Goal: Contribute content: Add original content to the website for others to see

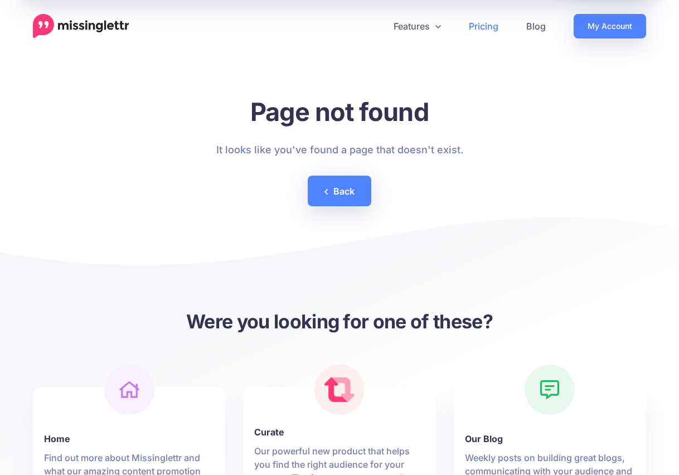
click at [491, 26] on link "Pricing" at bounding box center [483, 26] width 57 height 25
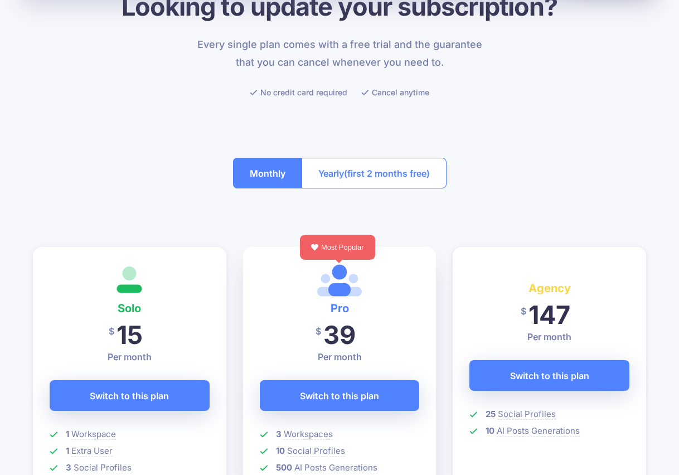
scroll to position [99, 0]
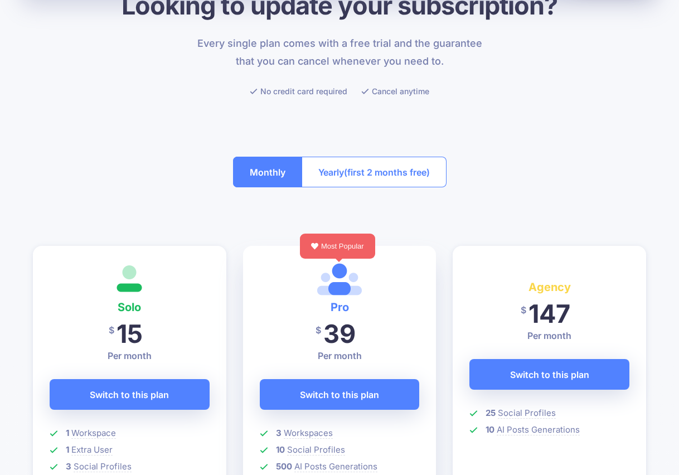
click at [382, 171] on span "(first 2 months free)" at bounding box center [387, 172] width 86 height 18
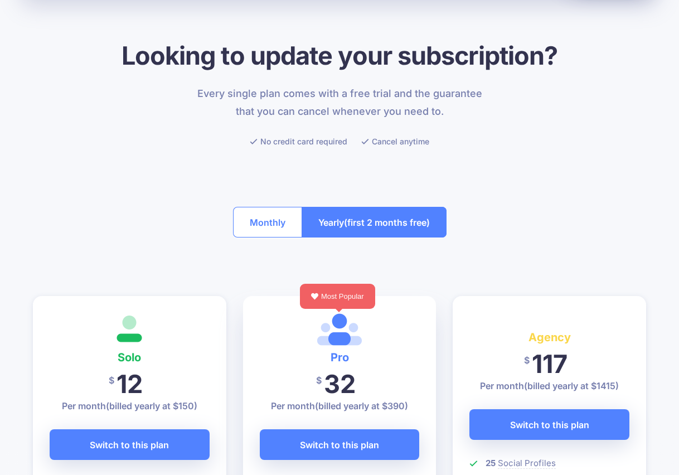
scroll to position [0, 0]
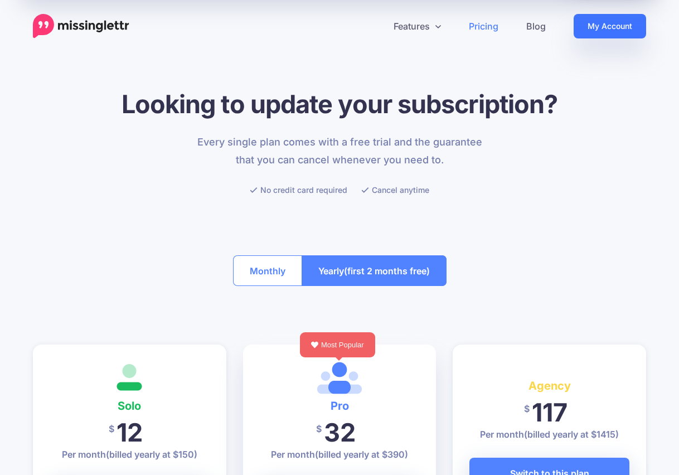
click at [598, 29] on link "My Account" at bounding box center [610, 26] width 73 height 25
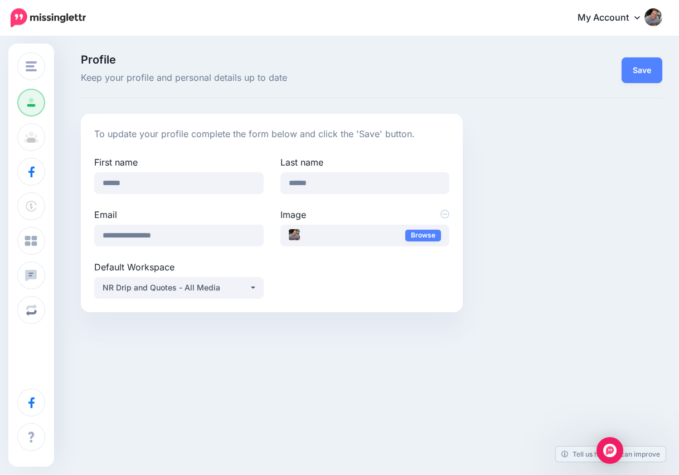
click at [265, 64] on span "Profile" at bounding box center [272, 59] width 382 height 11
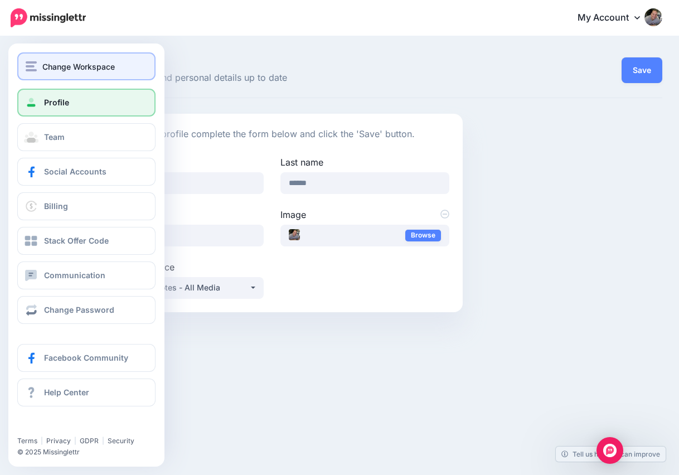
click at [34, 67] on img "button" at bounding box center [31, 66] width 11 height 10
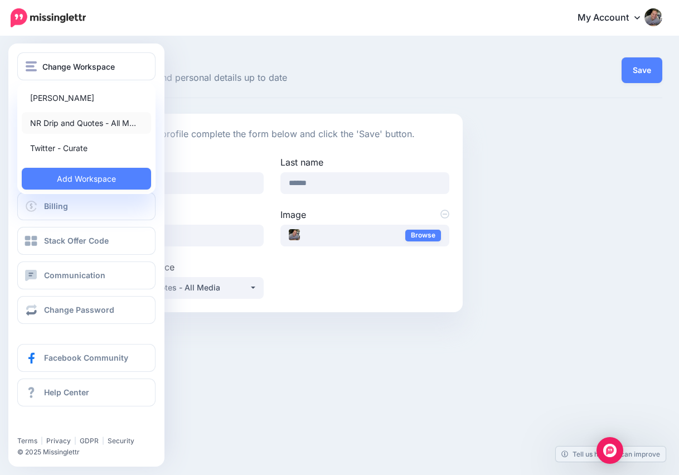
click at [92, 126] on link "NR Drip and Quotes - All M…" at bounding box center [86, 123] width 129 height 22
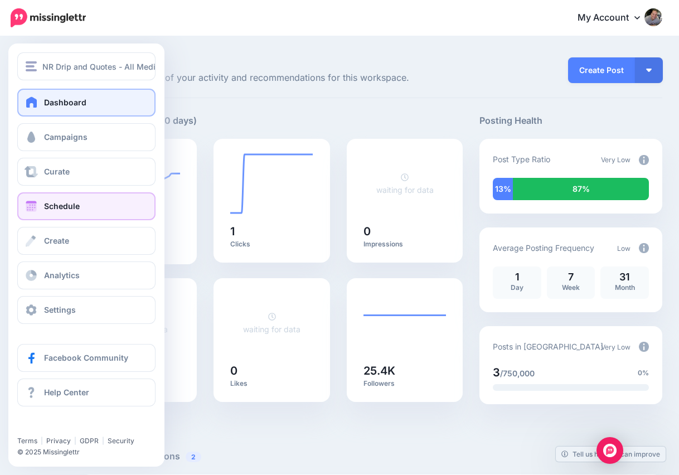
click at [19, 209] on link "Schedule" at bounding box center [86, 206] width 138 height 28
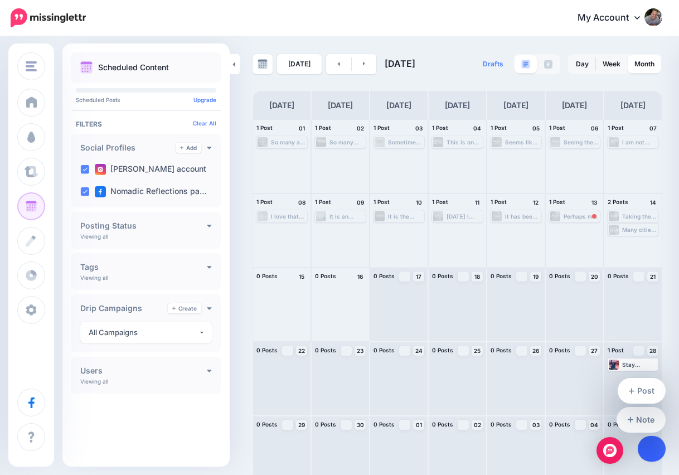
click at [645, 446] on link at bounding box center [652, 449] width 28 height 26
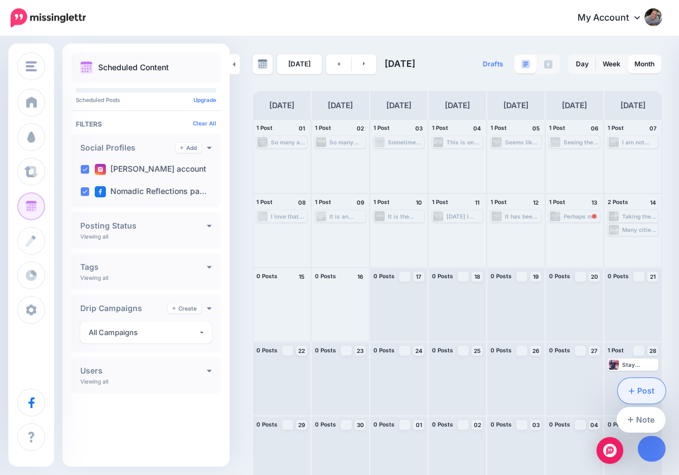
click at [646, 390] on link "Post" at bounding box center [642, 391] width 49 height 26
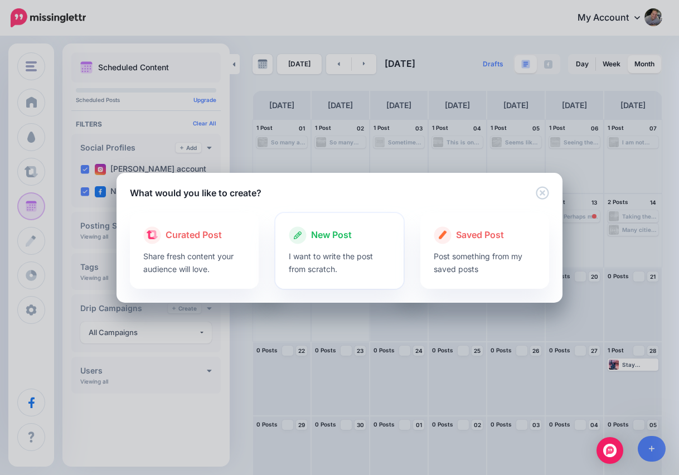
click at [350, 243] on div "New Post" at bounding box center [340, 235] width 102 height 18
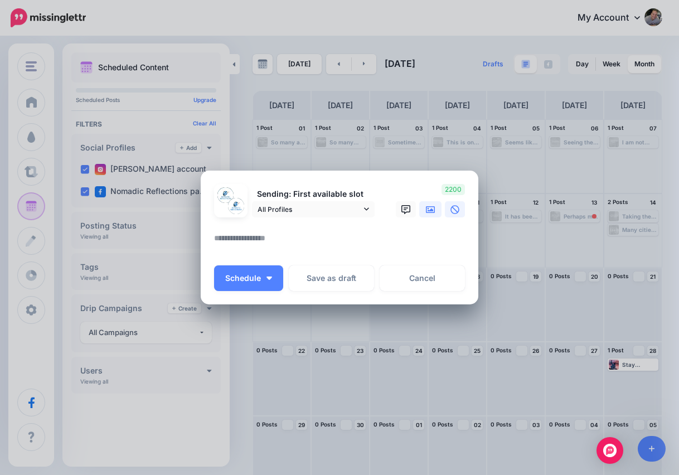
click at [431, 214] on icon at bounding box center [430, 209] width 9 height 9
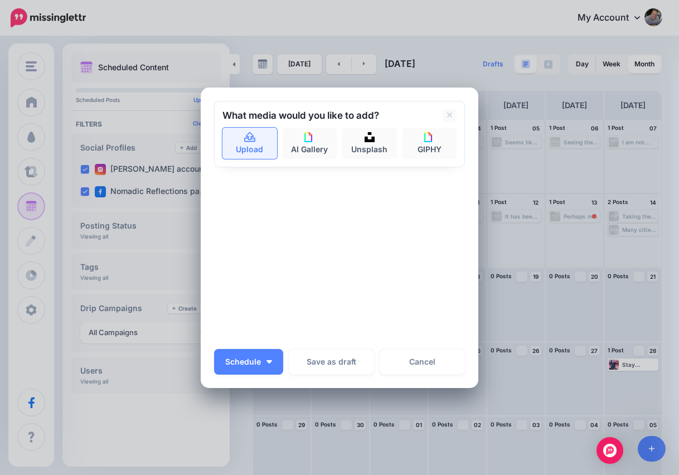
click at [252, 142] on icon at bounding box center [250, 138] width 13 height 10
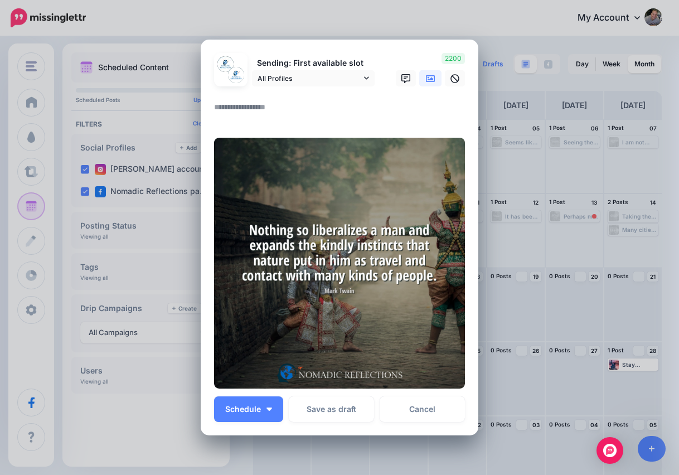
click at [312, 110] on textarea at bounding box center [342, 111] width 257 height 22
paste textarea "**********"
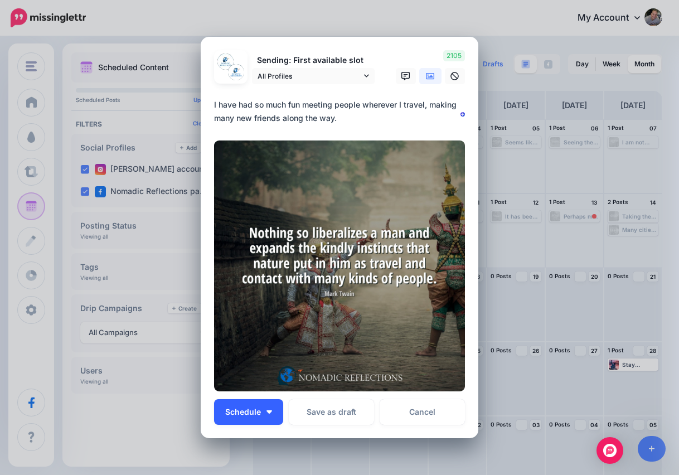
type textarea "**********"
click at [246, 418] on button "Schedule" at bounding box center [248, 412] width 69 height 26
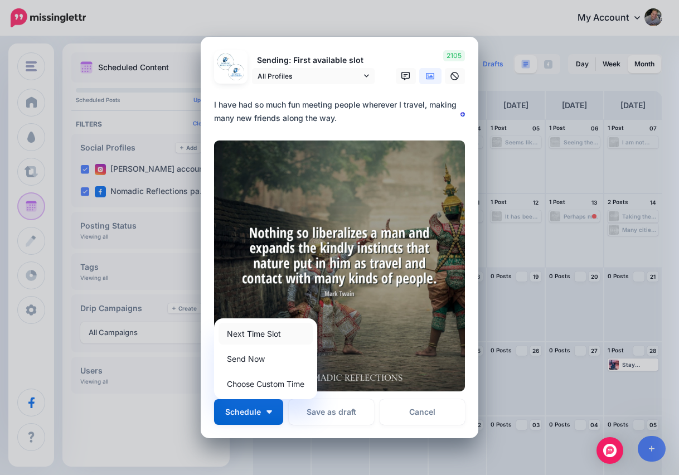
click at [282, 332] on link "Next Time Slot" at bounding box center [266, 334] width 94 height 22
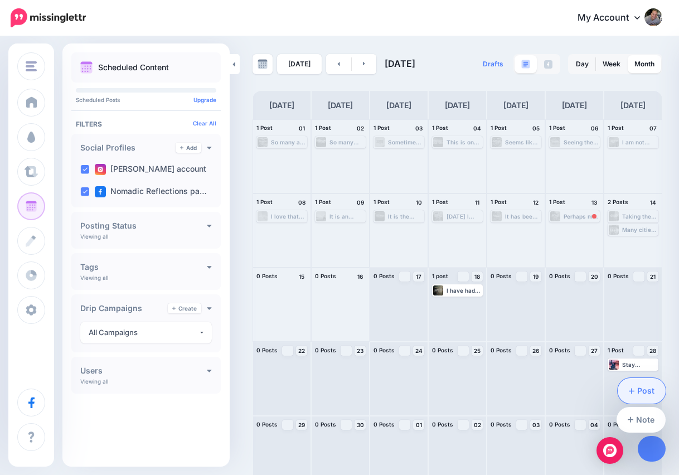
click at [647, 392] on link "Post" at bounding box center [642, 391] width 49 height 26
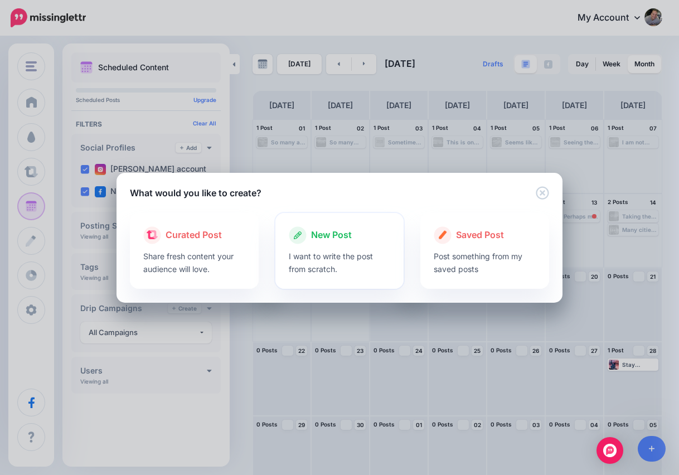
click at [353, 235] on div "New Post" at bounding box center [340, 235] width 102 height 18
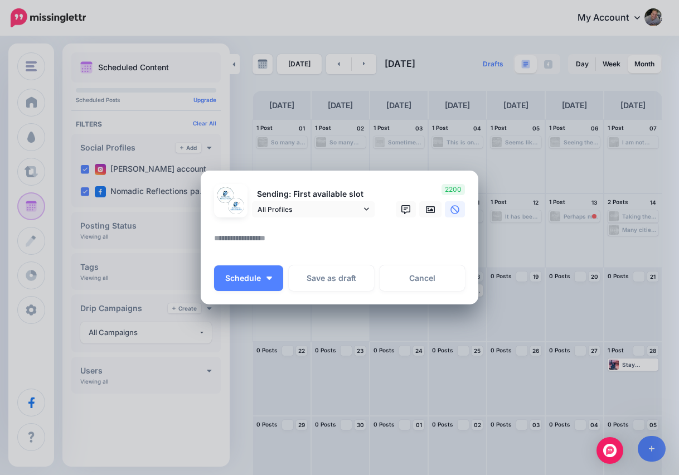
click at [315, 239] on textarea at bounding box center [342, 242] width 257 height 22
click at [429, 215] on link at bounding box center [430, 209] width 22 height 16
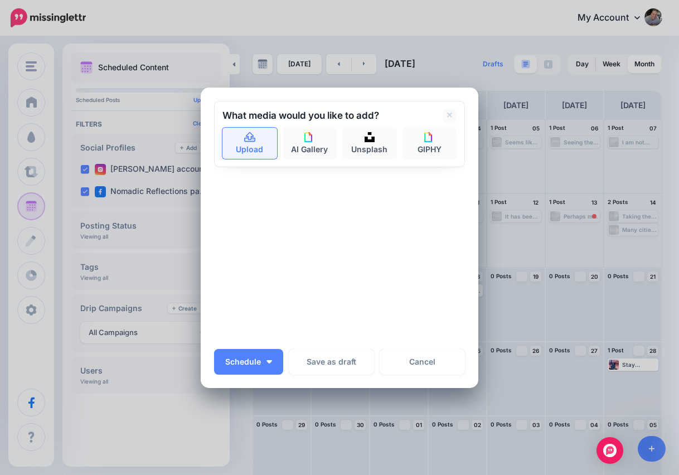
click at [248, 145] on link "Upload" at bounding box center [250, 143] width 55 height 31
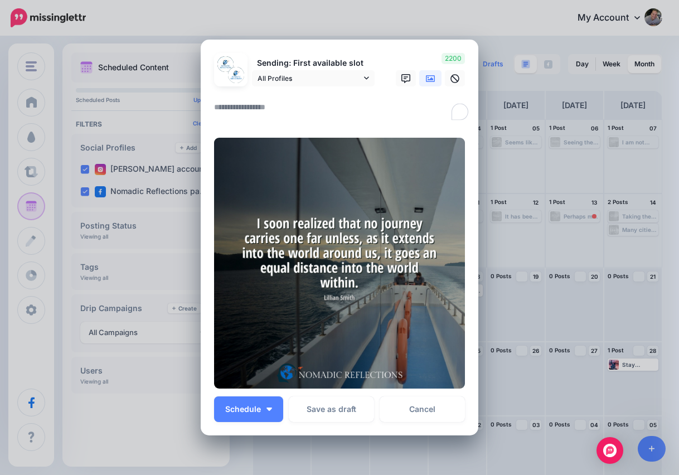
click at [286, 108] on textarea "To enrich screen reader interactions, please activate Accessibility in Grammarl…" at bounding box center [342, 111] width 257 height 22
paste textarea "**********"
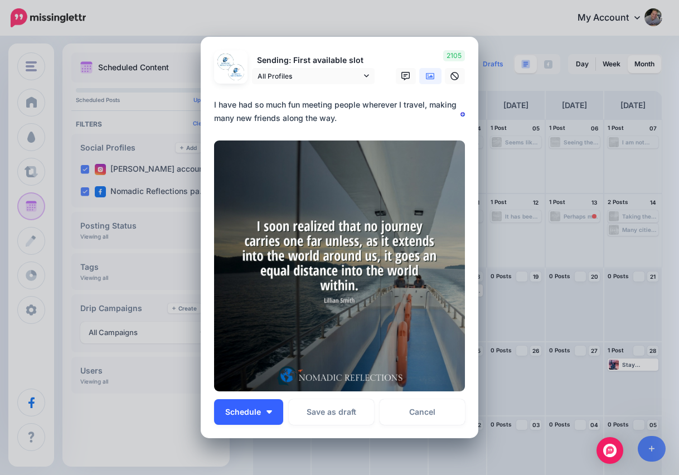
type textarea "**********"
click at [259, 416] on span "Schedule" at bounding box center [243, 412] width 36 height 8
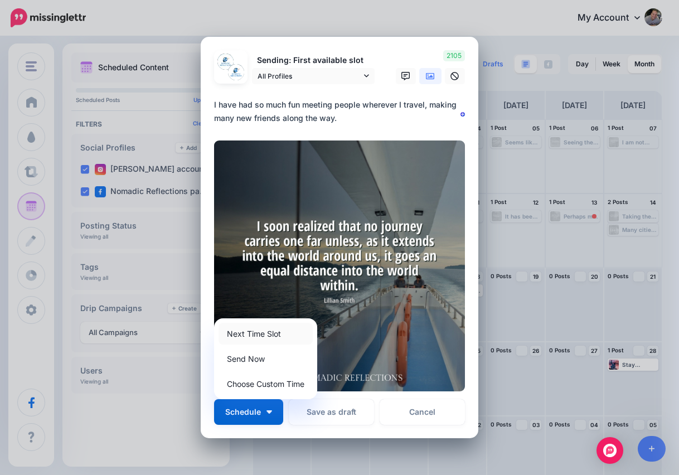
click at [272, 332] on link "Next Time Slot" at bounding box center [266, 334] width 94 height 22
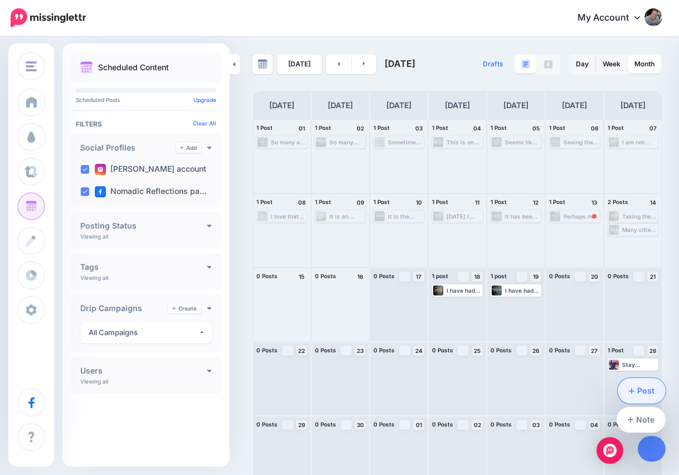
click at [649, 387] on link "Post" at bounding box center [642, 391] width 49 height 26
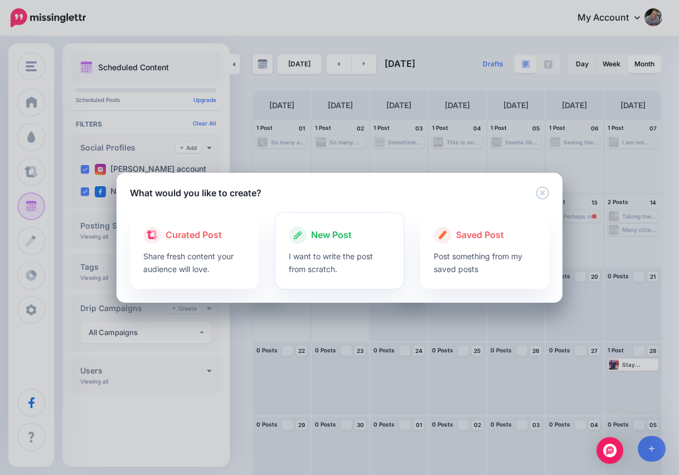
click at [346, 245] on div at bounding box center [340, 247] width 102 height 6
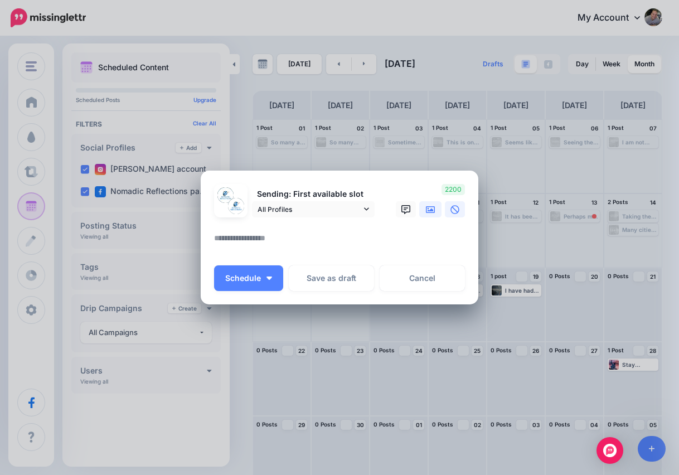
click at [432, 210] on icon at bounding box center [430, 209] width 9 height 7
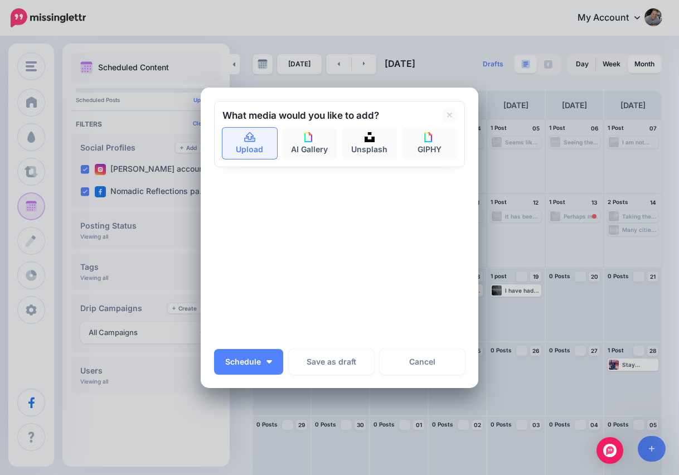
click at [251, 144] on link "Upload" at bounding box center [250, 143] width 55 height 31
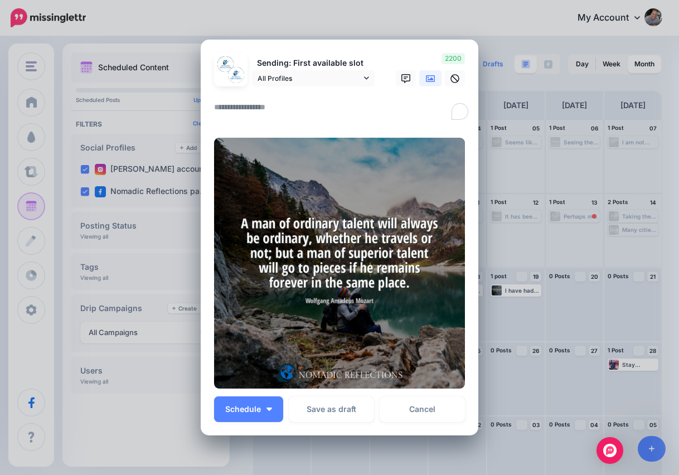
click at [290, 114] on textarea "To enrich screen reader interactions, please activate Accessibility in Grammarl…" at bounding box center [342, 111] width 257 height 22
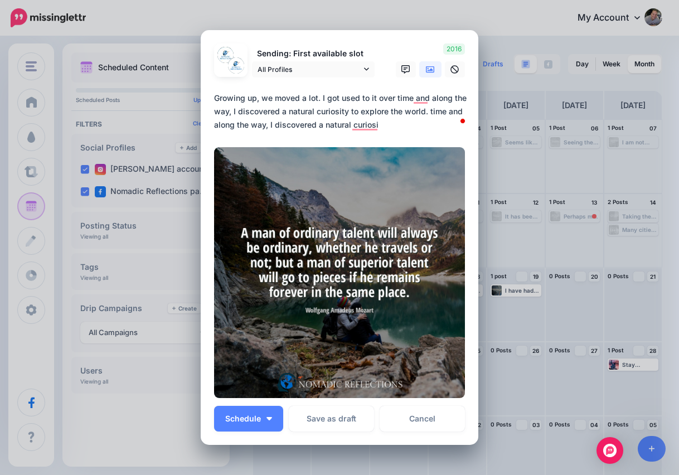
click at [389, 126] on textarea "**********" at bounding box center [342, 111] width 257 height 40
click at [332, 117] on textarea "**********" at bounding box center [342, 111] width 257 height 40
drag, startPoint x: 389, startPoint y: 126, endPoint x: 357, endPoint y: 112, distance: 35.5
click at [357, 112] on textarea "**********" at bounding box center [342, 111] width 257 height 40
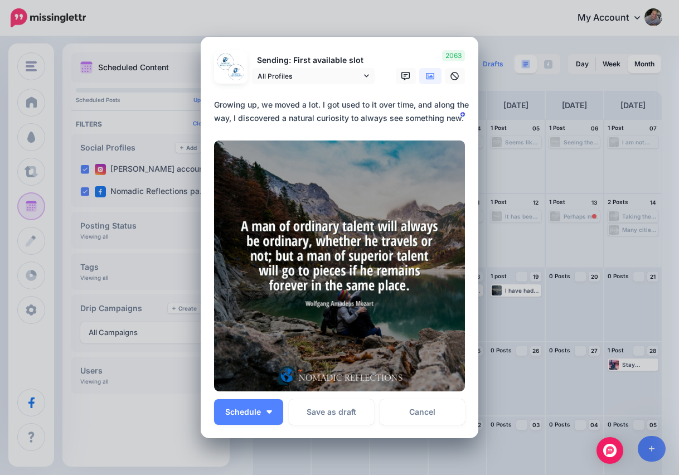
click at [277, 105] on textarea "**********" at bounding box center [342, 111] width 257 height 27
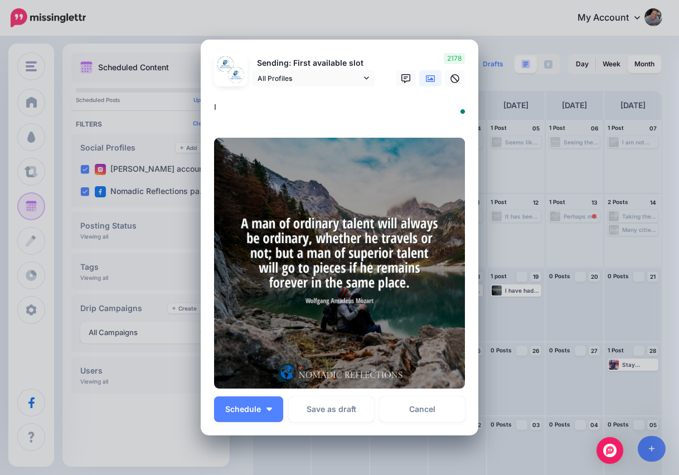
type textarea "*"
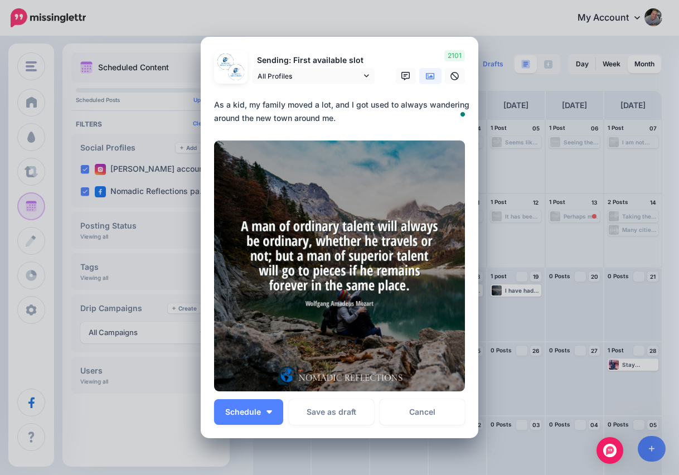
click at [361, 119] on textarea "**********" at bounding box center [342, 111] width 257 height 27
drag, startPoint x: 361, startPoint y: 119, endPoint x: 218, endPoint y: 102, distance: 144.4
click at [216, 102] on textarea "**********" at bounding box center [342, 111] width 257 height 27
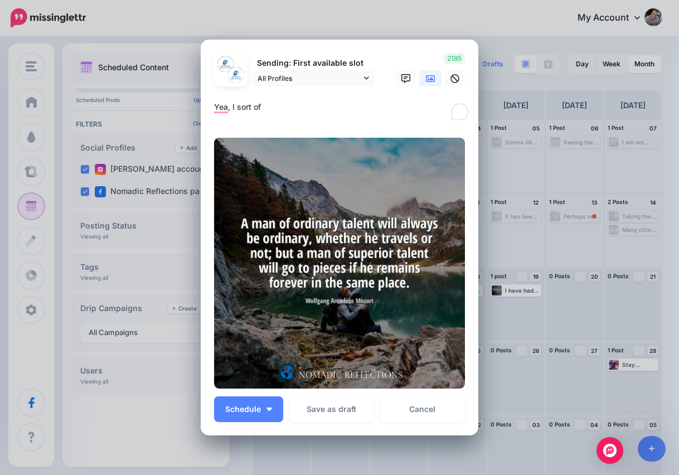
drag, startPoint x: 278, startPoint y: 104, endPoint x: 199, endPoint y: 101, distance: 79.8
click at [199, 101] on div "Create Post Loading Sending: First available slot All Profiles" at bounding box center [339, 237] width 679 height 475
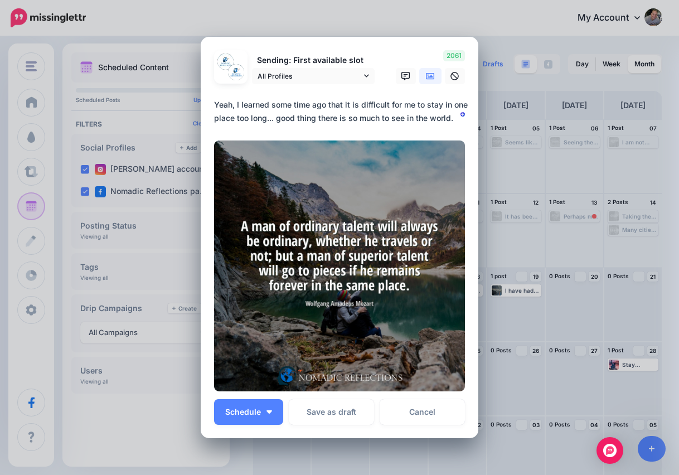
click at [310, 109] on textarea "**********" at bounding box center [342, 111] width 257 height 27
type textarea "**********"
click at [249, 408] on span "Schedule" at bounding box center [243, 412] width 36 height 8
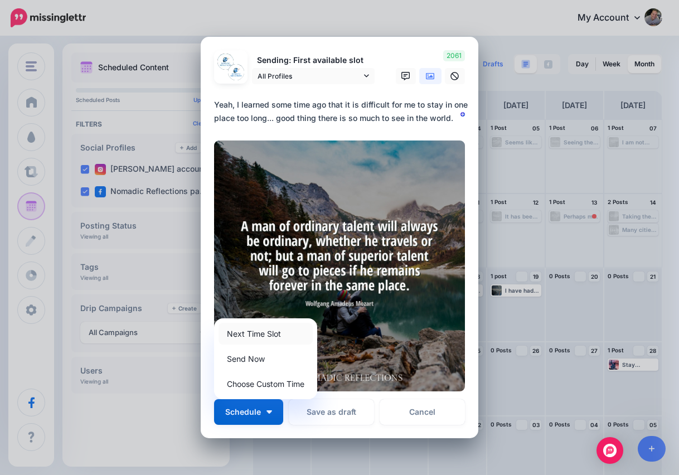
click at [267, 332] on link "Next Time Slot" at bounding box center [266, 334] width 94 height 22
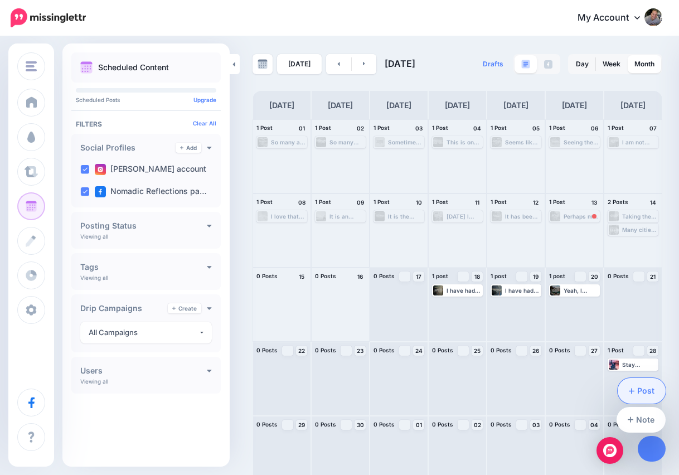
click at [649, 388] on link "Post" at bounding box center [642, 391] width 49 height 26
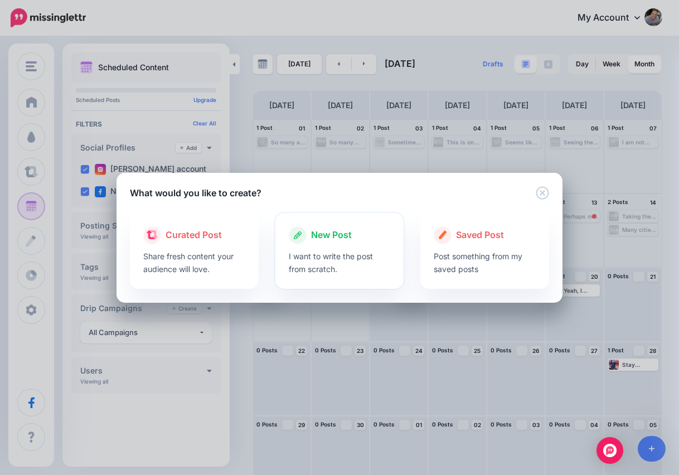
click at [340, 248] on div at bounding box center [340, 247] width 102 height 6
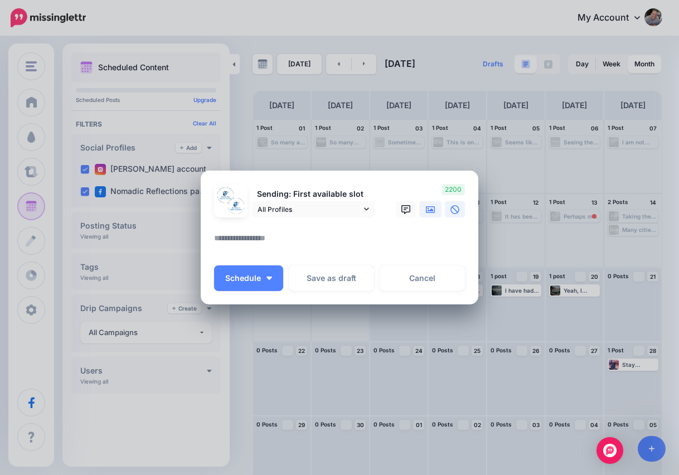
click at [431, 210] on icon at bounding box center [430, 209] width 9 height 7
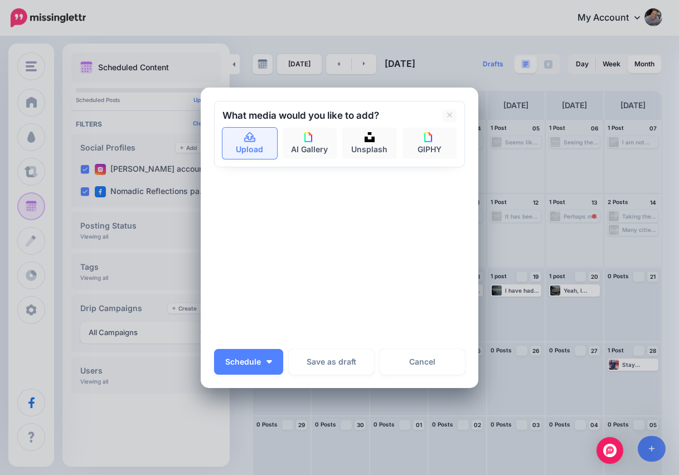
click at [257, 146] on link "Upload" at bounding box center [250, 143] width 55 height 31
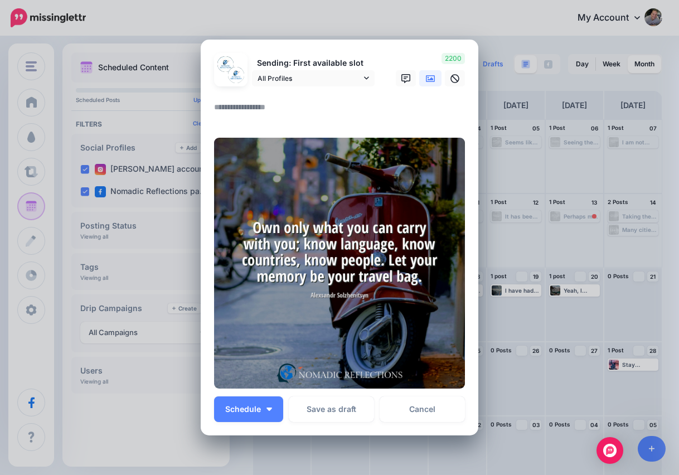
click at [271, 109] on textarea at bounding box center [342, 111] width 257 height 22
paste textarea "**********"
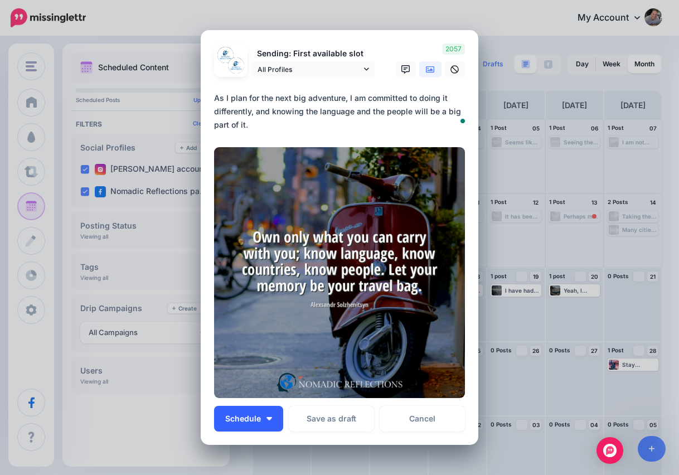
type textarea "**********"
click at [254, 421] on span "Schedule" at bounding box center [243, 419] width 36 height 8
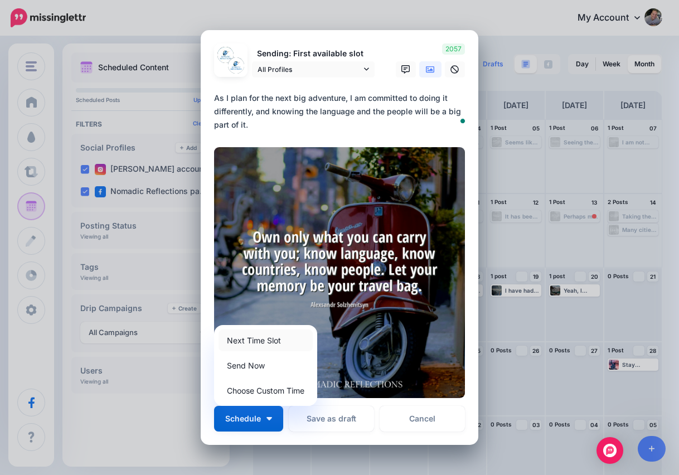
click at [277, 340] on link "Next Time Slot" at bounding box center [266, 341] width 94 height 22
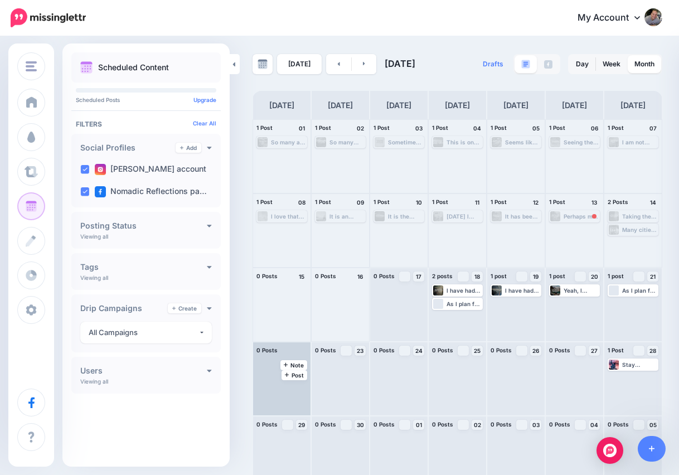
click at [276, 382] on div at bounding box center [281, 379] width 57 height 73
click at [287, 362] on icon at bounding box center [286, 365] width 4 height 6
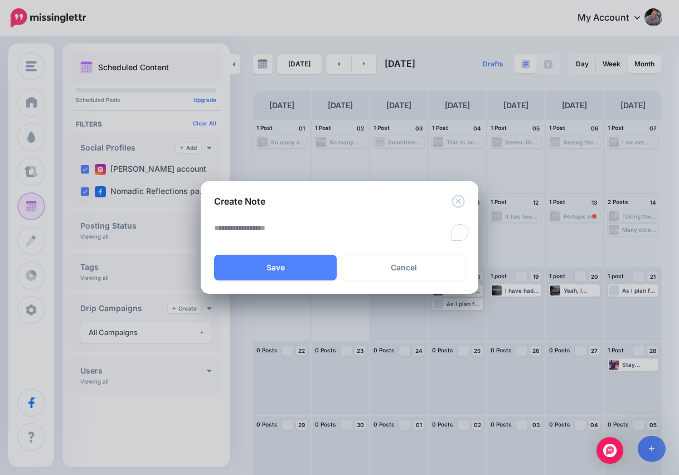
click at [395, 228] on textarea "To enrich screen reader interactions, please activate Accessibility in Grammarl…" at bounding box center [342, 232] width 257 height 22
click at [387, 273] on link "Cancel" at bounding box center [404, 268] width 123 height 26
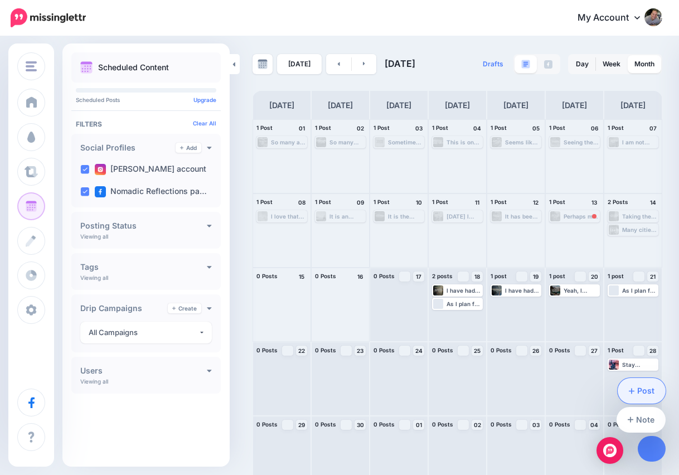
click at [649, 393] on link "Post" at bounding box center [642, 391] width 49 height 26
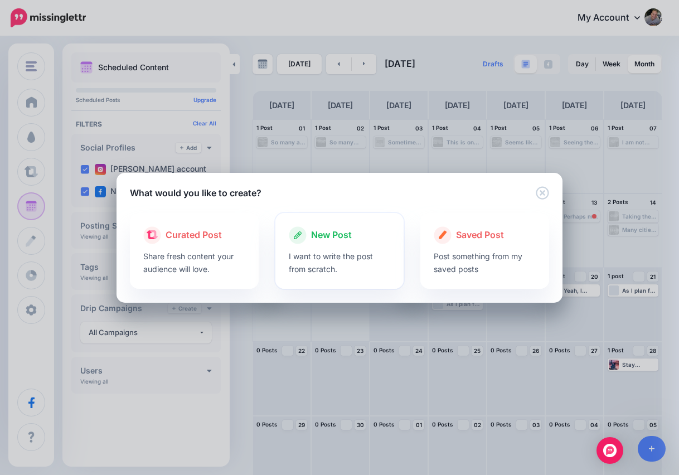
click at [320, 245] on div at bounding box center [340, 247] width 102 height 6
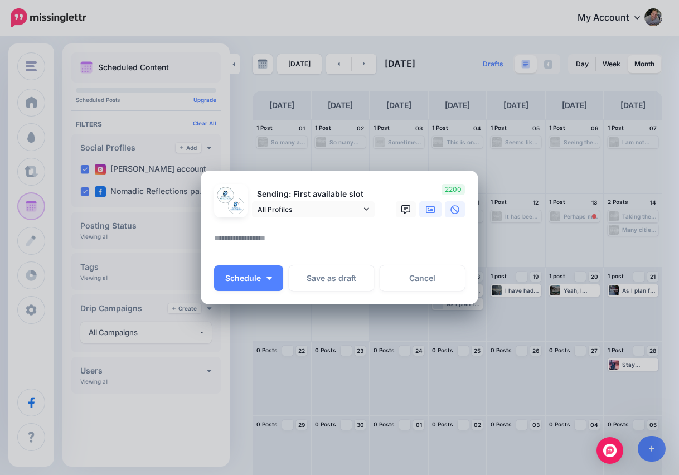
click at [430, 211] on icon at bounding box center [430, 209] width 9 height 9
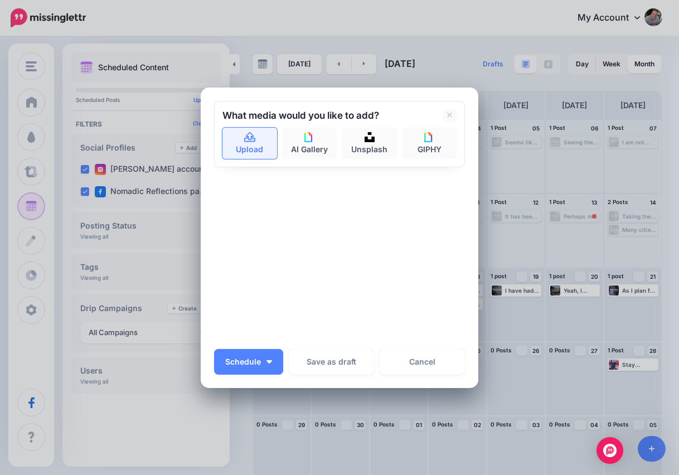
click at [234, 140] on link "Upload" at bounding box center [250, 143] width 55 height 31
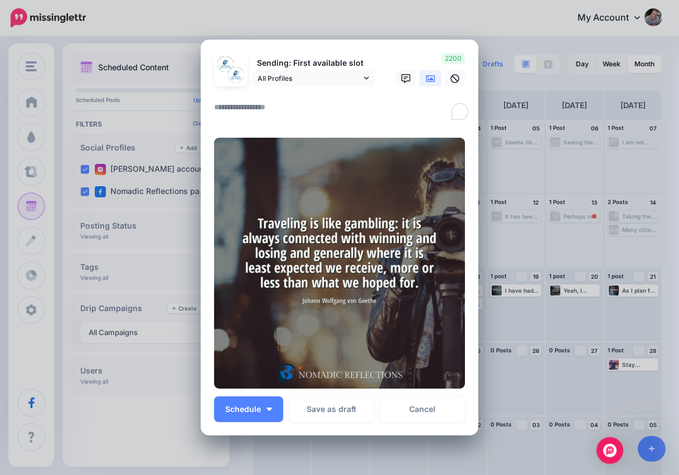
click at [262, 103] on textarea "To enrich screen reader interactions, please activate Accessibility in Grammarl…" at bounding box center [342, 111] width 257 height 22
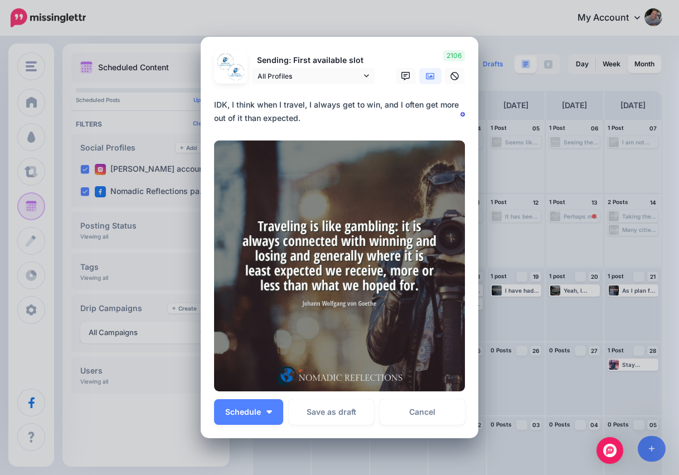
click at [257, 115] on textarea "**********" at bounding box center [342, 111] width 257 height 27
type textarea "**********"
click at [258, 409] on span "Schedule" at bounding box center [243, 412] width 36 height 8
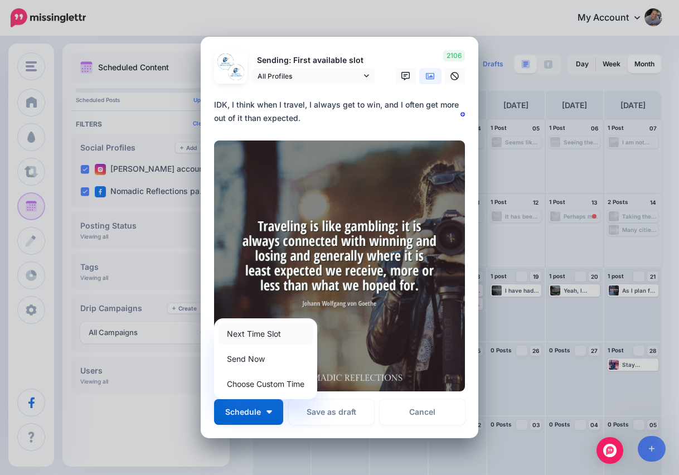
click at [271, 335] on link "Next Time Slot" at bounding box center [266, 334] width 94 height 22
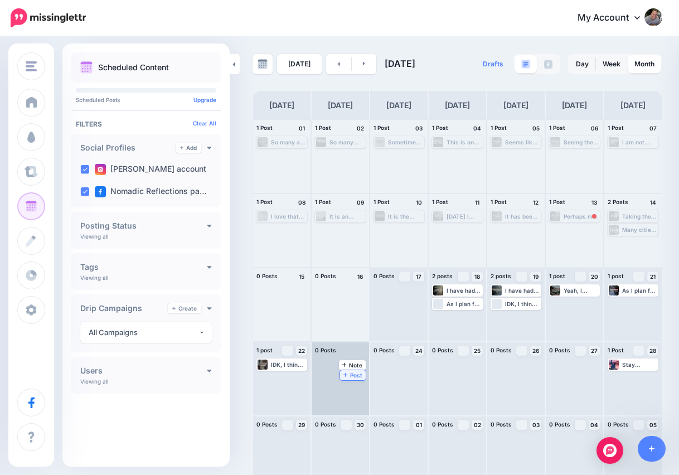
click at [355, 373] on span "Post" at bounding box center [354, 376] width 20 height 6
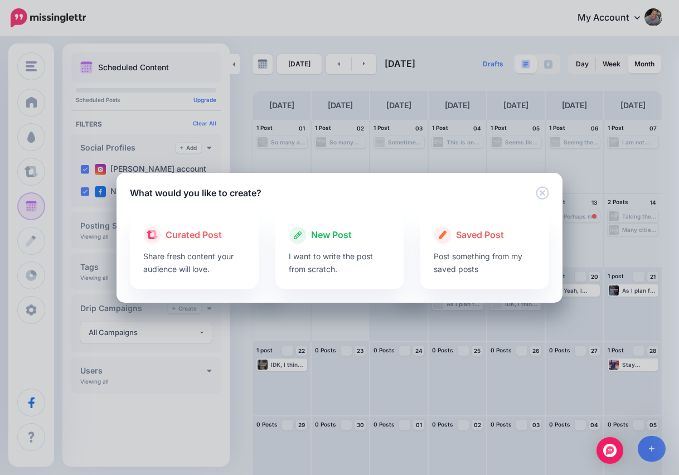
click at [331, 236] on span "New Post" at bounding box center [331, 235] width 41 height 15
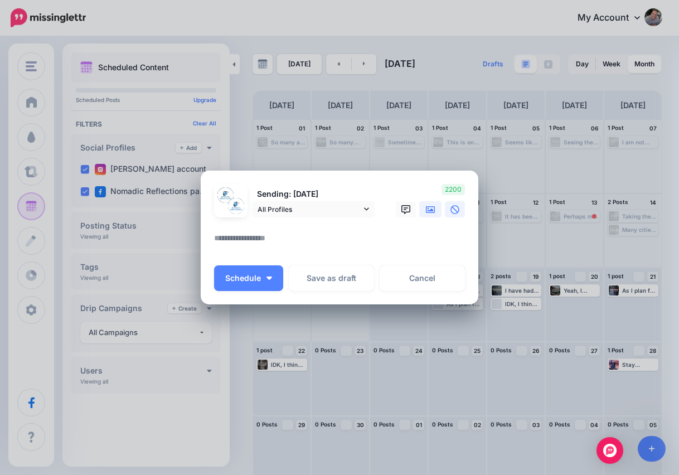
click at [428, 210] on icon at bounding box center [430, 209] width 9 height 7
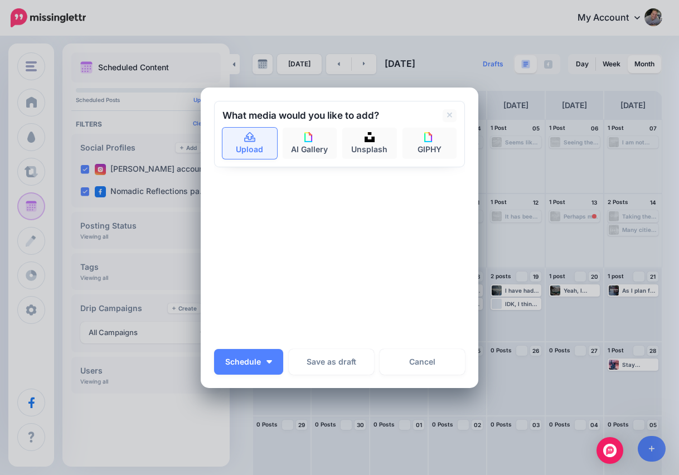
click at [254, 148] on link "Upload" at bounding box center [250, 143] width 55 height 31
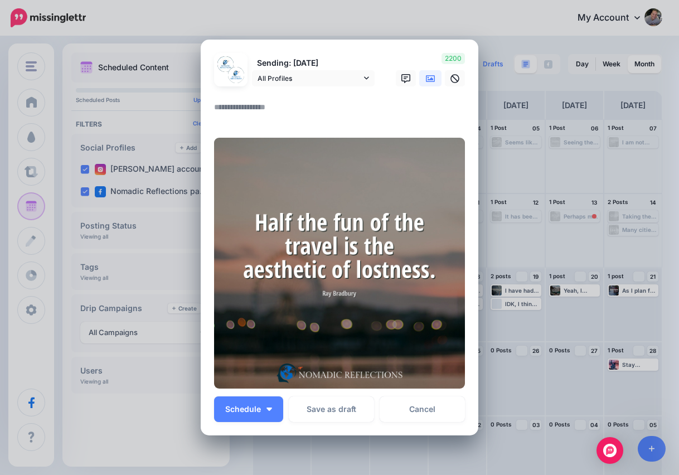
click at [336, 112] on textarea at bounding box center [342, 111] width 257 height 22
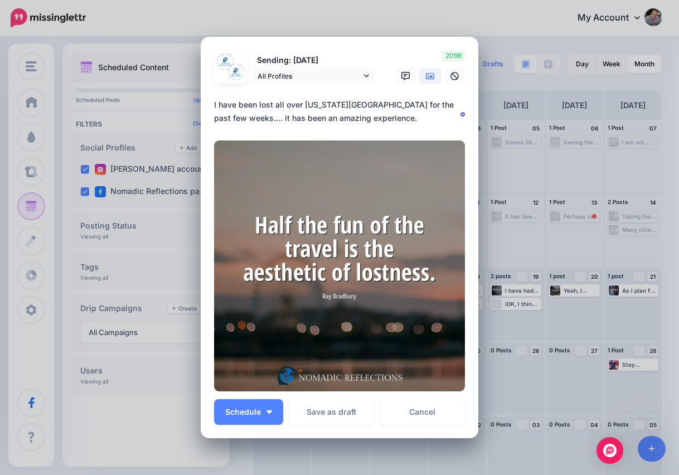
drag, startPoint x: 351, startPoint y: 117, endPoint x: 208, endPoint y: 99, distance: 145.0
click at [208, 99] on div "Loading Sending: 23rd Sep All Profiles" at bounding box center [340, 238] width 278 height 402
type textarea "**********"
click at [252, 413] on span "Schedule" at bounding box center [243, 412] width 36 height 8
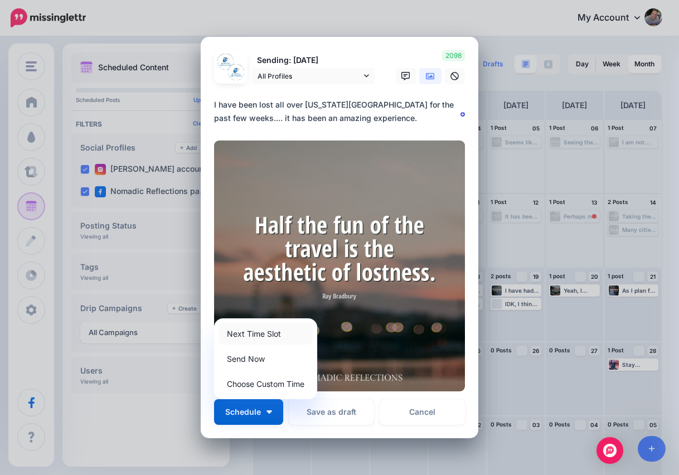
click at [265, 332] on link "Next Time Slot" at bounding box center [266, 334] width 94 height 22
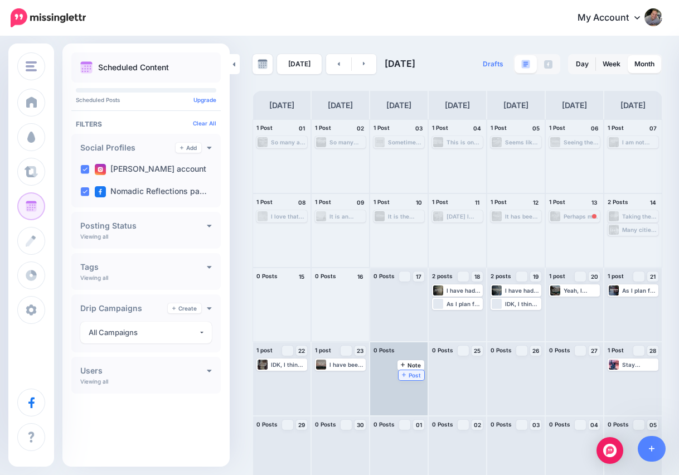
click at [416, 373] on span "Post" at bounding box center [412, 376] width 20 height 6
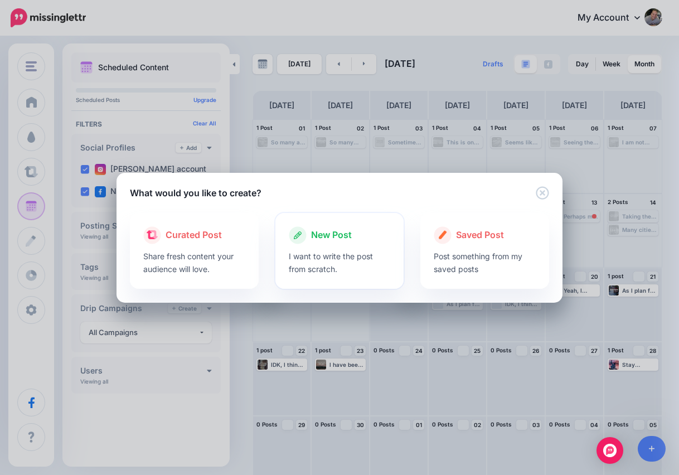
click at [298, 259] on p "I want to write the post from scratch." at bounding box center [340, 263] width 102 height 26
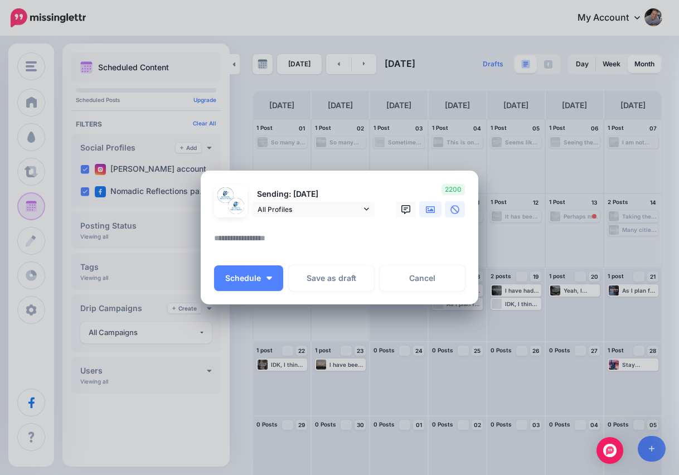
click at [431, 214] on icon at bounding box center [430, 209] width 9 height 9
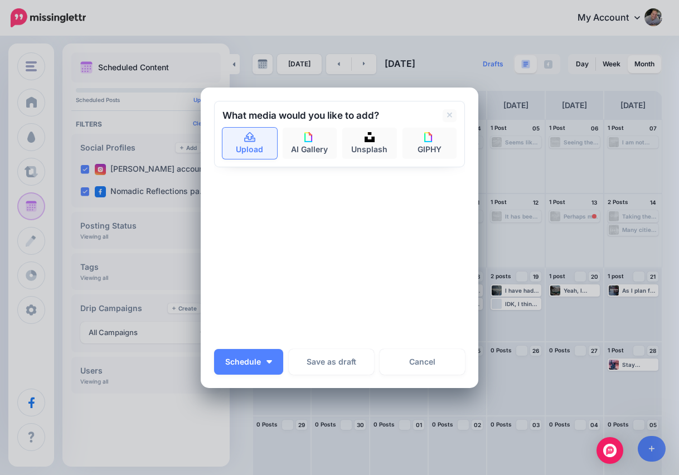
click at [247, 145] on link "Upload" at bounding box center [250, 143] width 55 height 31
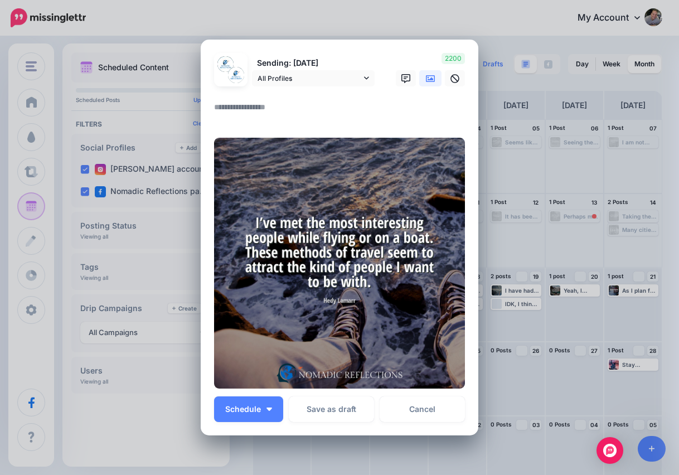
click at [266, 115] on textarea at bounding box center [342, 111] width 257 height 22
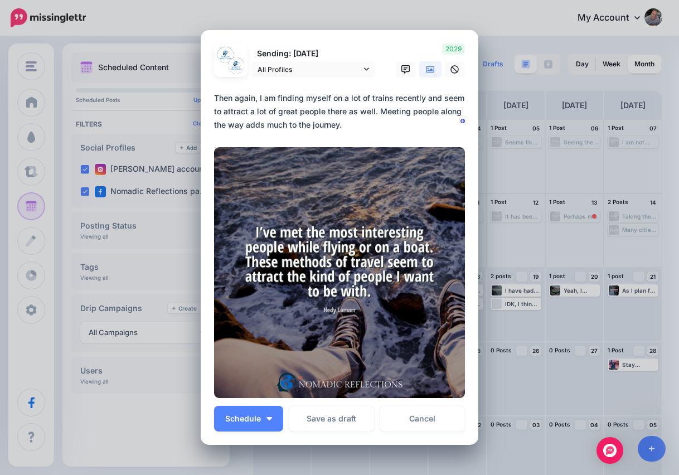
type textarea "**********"
drag, startPoint x: 384, startPoint y: 39, endPoint x: 609, endPoint y: 79, distance: 228.8
click at [612, 79] on div "Create Post Loading Sending: 24th Sep All Profiles" at bounding box center [339, 237] width 679 height 475
drag, startPoint x: 333, startPoint y: 129, endPoint x: 206, endPoint y: 92, distance: 132.0
click at [206, 92] on div "Loading Sending: 24th Sep All Profiles" at bounding box center [340, 237] width 278 height 415
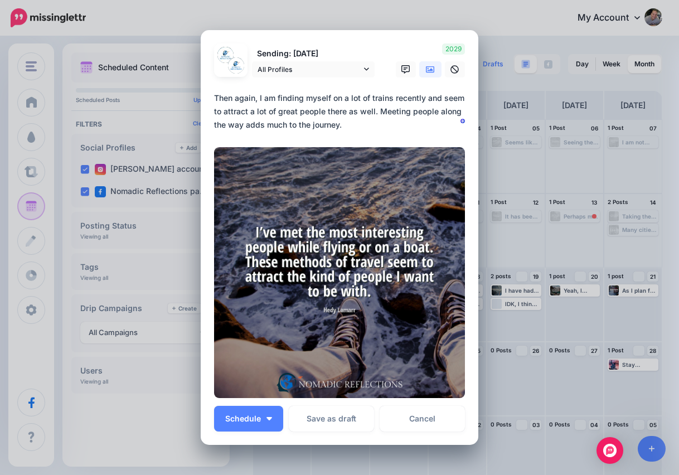
drag, startPoint x: 345, startPoint y: 123, endPoint x: 209, endPoint y: 88, distance: 141.3
click at [209, 88] on div "Loading Sending: 24th Sep All Profiles" at bounding box center [340, 237] width 278 height 415
drag, startPoint x: 367, startPoint y: 51, endPoint x: 587, endPoint y: 138, distance: 236.9
click at [587, 138] on div "Create Post Loading Sending: 24th Sep All Profiles" at bounding box center [339, 237] width 679 height 475
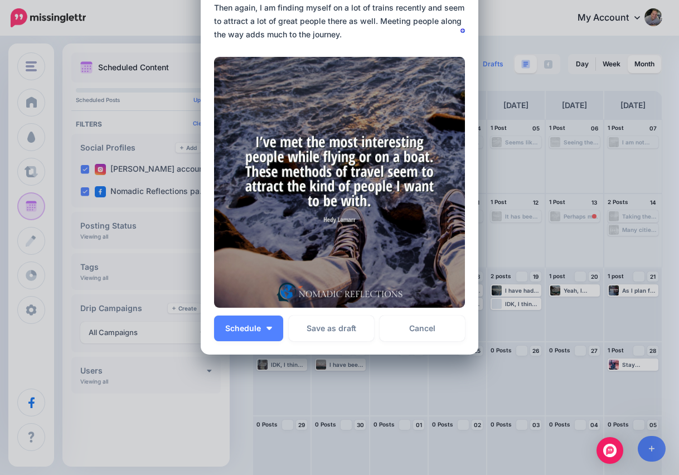
drag, startPoint x: 417, startPoint y: 34, endPoint x: 483, endPoint y: 3, distance: 73.4
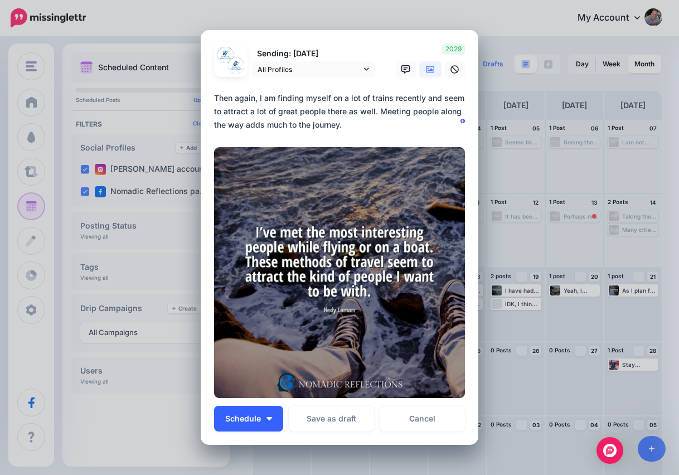
click at [270, 417] on img "button" at bounding box center [270, 418] width 6 height 3
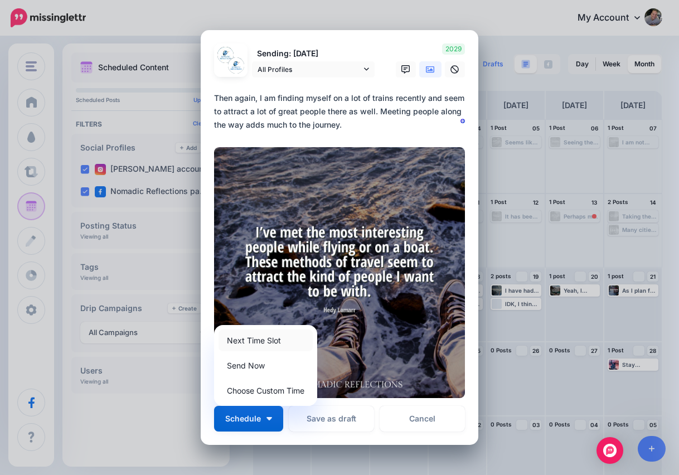
click at [276, 341] on link "Next Time Slot" at bounding box center [266, 341] width 94 height 22
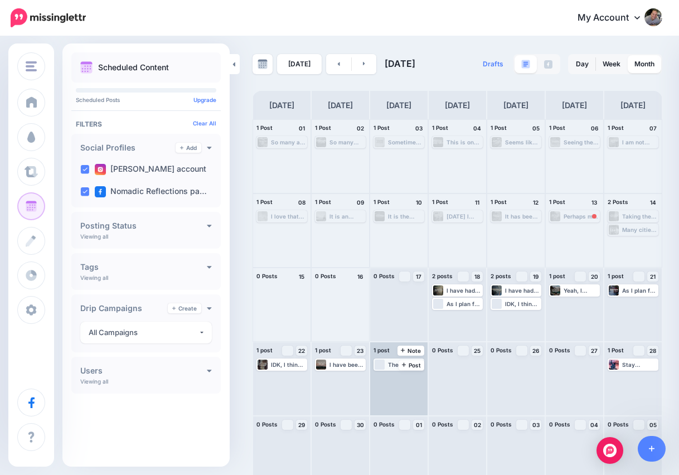
click at [387, 364] on div "Loading Then again, I am finding myself on a lot of trains recently and seem to…" at bounding box center [399, 365] width 49 height 10
click at [389, 380] on span "Edit" at bounding box center [391, 378] width 9 height 6
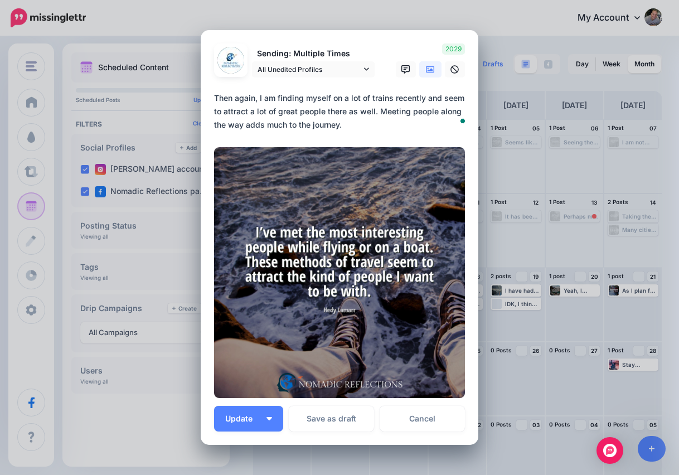
drag, startPoint x: 354, startPoint y: 122, endPoint x: 203, endPoint y: 75, distance: 157.7
click at [203, 75] on div "Loading Sending: Multiple Times All Unedited Profiles" at bounding box center [340, 237] width 278 height 415
click at [250, 418] on span "Update" at bounding box center [243, 419] width 36 height 8
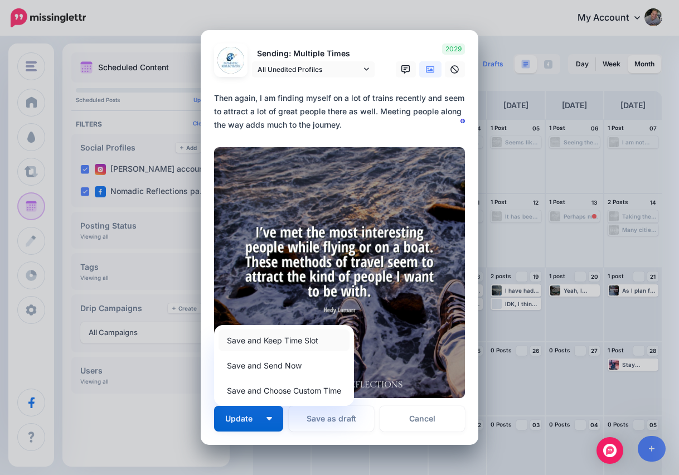
click at [300, 340] on link "Save and Keep Time Slot" at bounding box center [284, 341] width 131 height 22
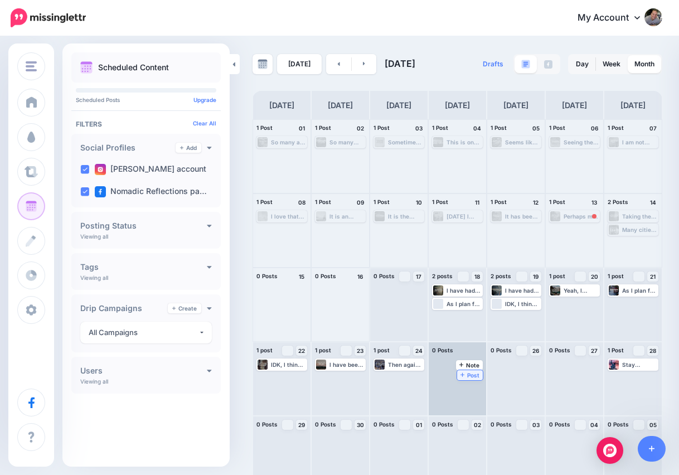
click at [471, 373] on span "Post" at bounding box center [471, 376] width 20 height 6
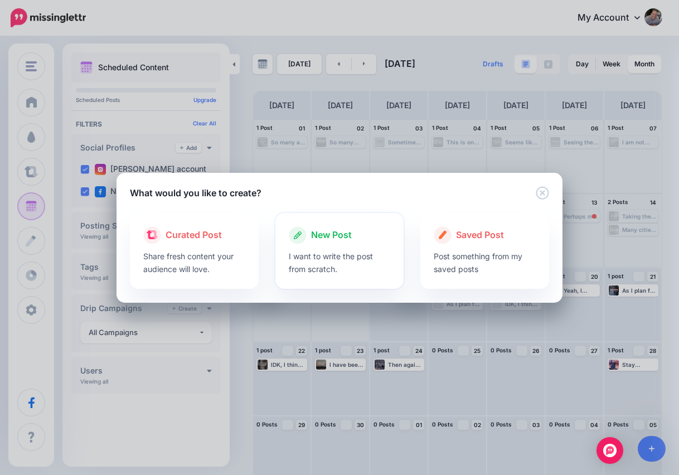
click at [351, 230] on span "New Post" at bounding box center [331, 235] width 41 height 15
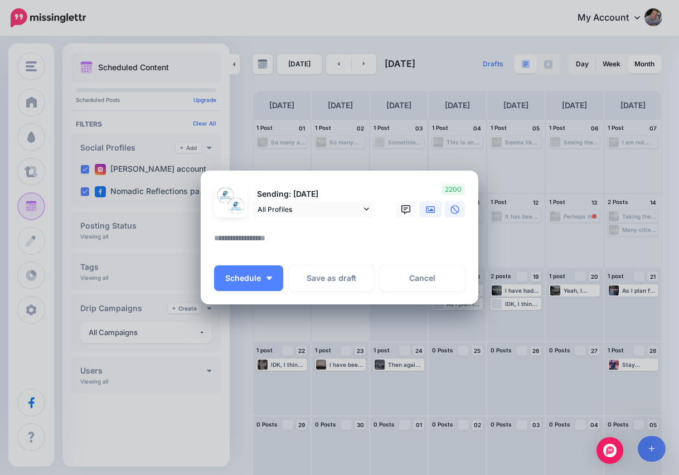
click at [433, 210] on icon at bounding box center [430, 209] width 9 height 7
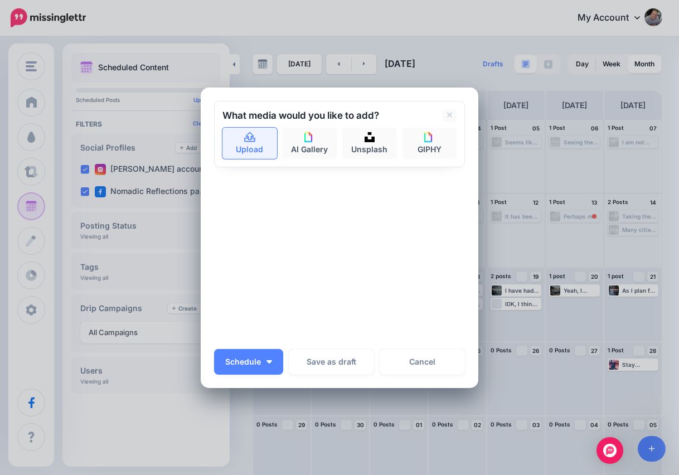
click at [260, 145] on link "Upload" at bounding box center [250, 143] width 55 height 31
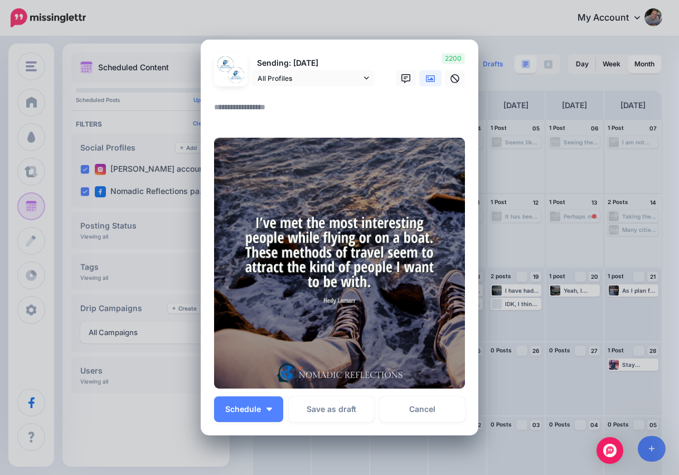
click at [429, 79] on icon at bounding box center [430, 78] width 9 height 9
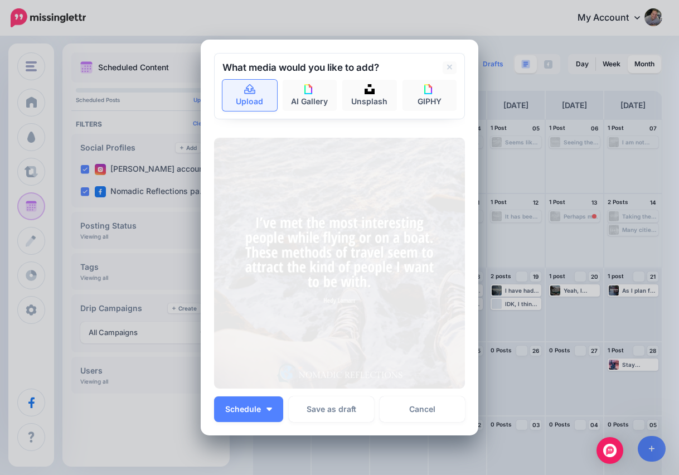
click at [243, 90] on link "Upload" at bounding box center [250, 95] width 55 height 31
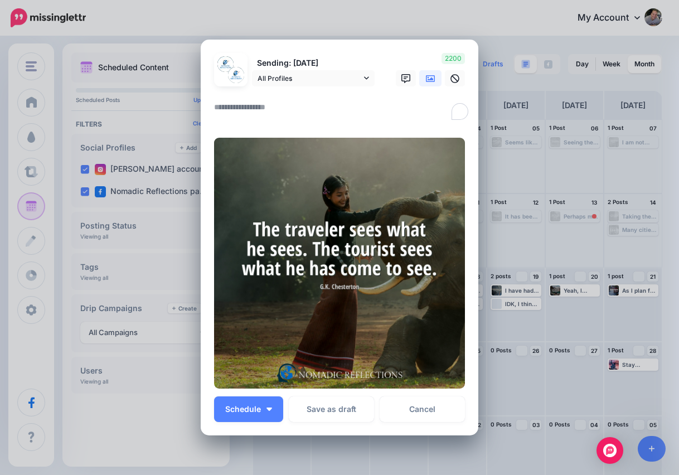
click at [299, 115] on textarea "To enrich screen reader interactions, please activate Accessibility in Grammarl…" at bounding box center [342, 111] width 257 height 22
paste textarea "**********"
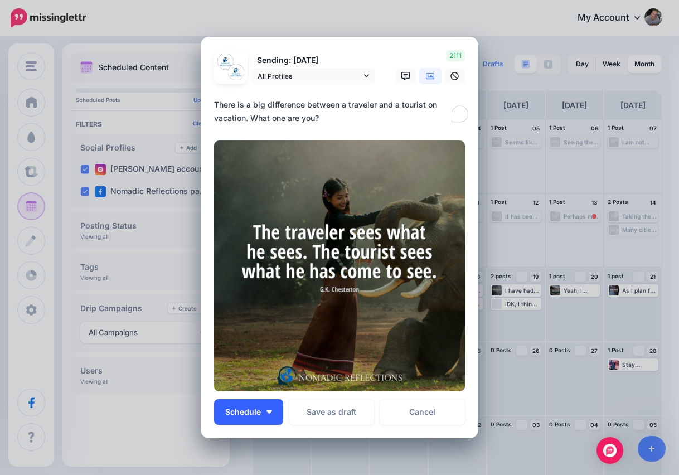
type textarea "**********"
click at [270, 411] on img "button" at bounding box center [270, 412] width 6 height 3
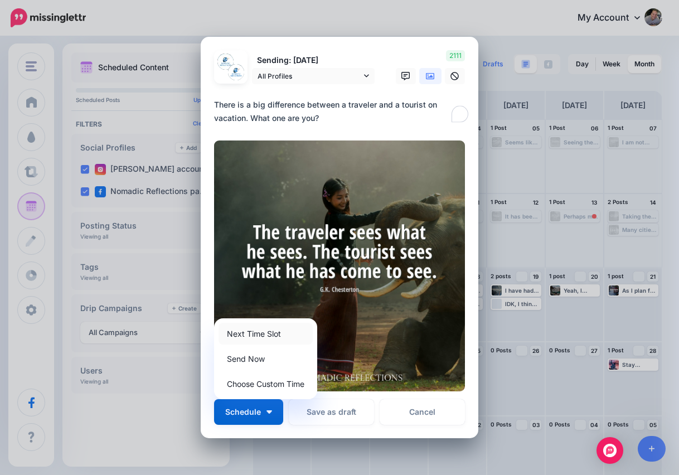
click at [274, 332] on link "Next Time Slot" at bounding box center [266, 334] width 94 height 22
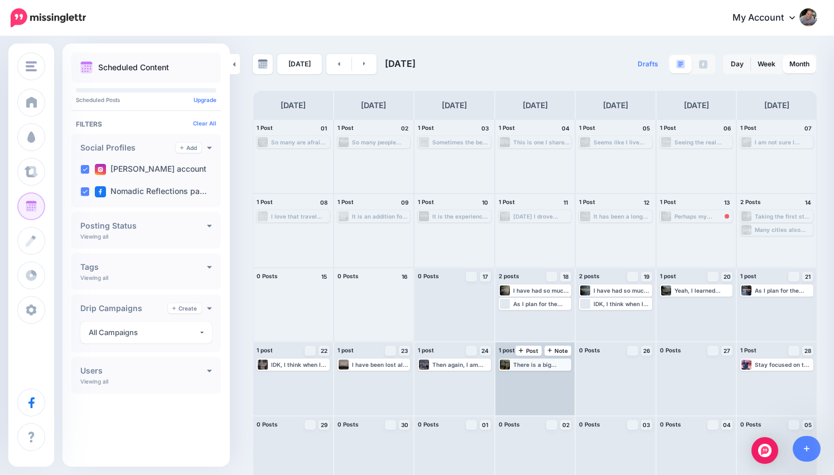
click at [532, 365] on div "There is a big difference between a traveler and a tourist on vacation. What on…" at bounding box center [541, 364] width 57 height 7
click at [524, 377] on span "Edit" at bounding box center [522, 378] width 9 height 6
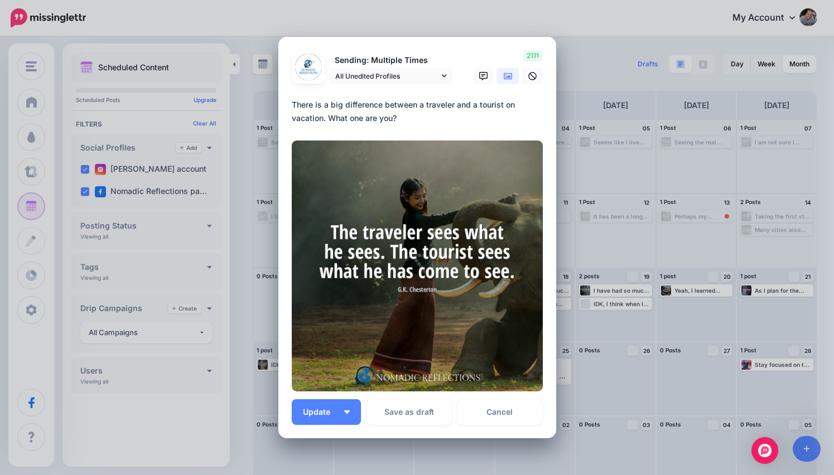
click at [611, 281] on div "Edit Post Loading Sending: Multiple Times All Unedited Profiles" at bounding box center [417, 237] width 834 height 475
click at [515, 409] on link "Cancel" at bounding box center [499, 412] width 85 height 26
